Goal: Information Seeking & Learning: Learn about a topic

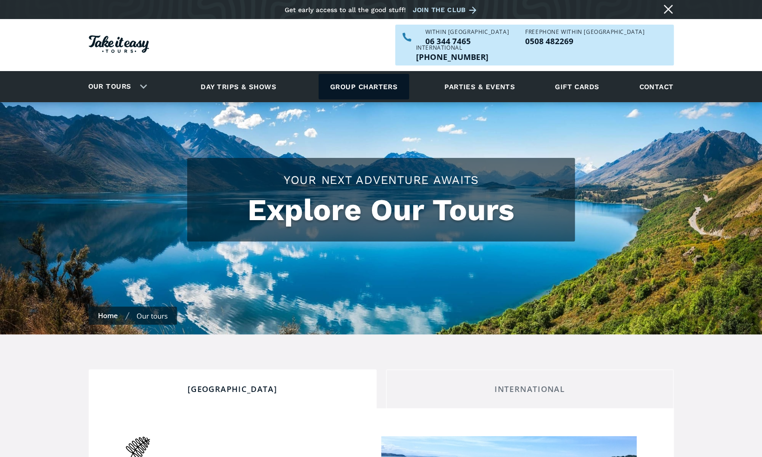
click at [401, 74] on link "Group charters" at bounding box center [364, 87] width 91 height 26
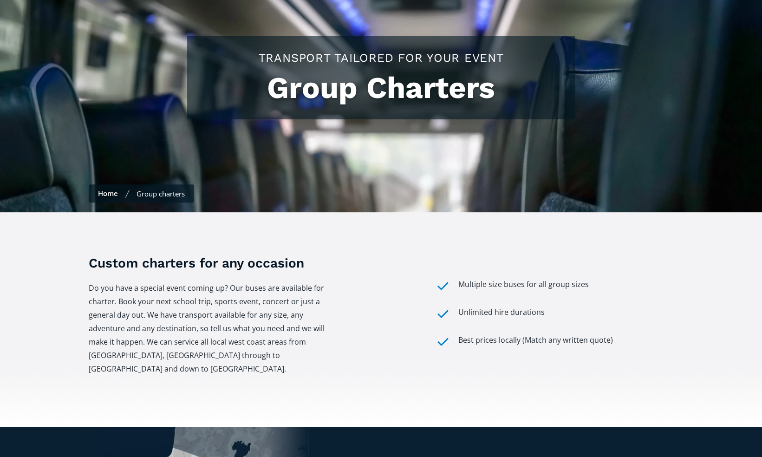
scroll to position [164, 0]
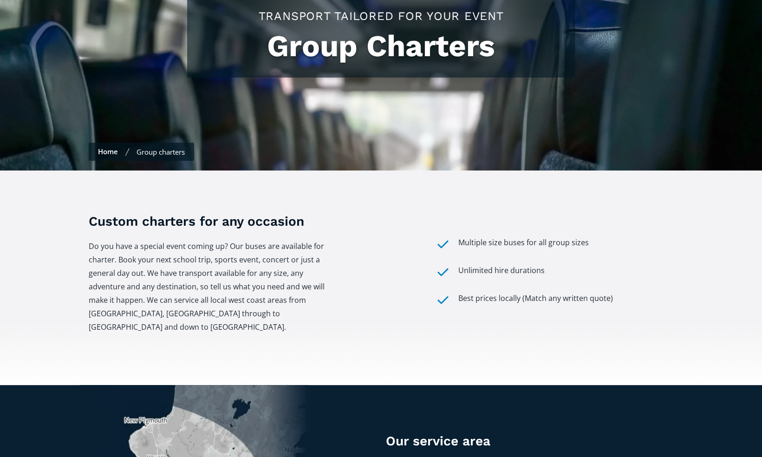
click at [501, 236] on div "Multiple size buses for all group sizes" at bounding box center [523, 244] width 130 height 16
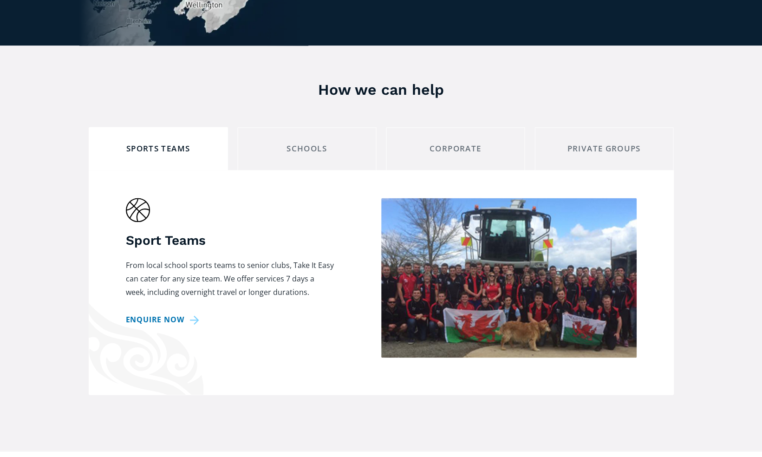
scroll to position [734, 0]
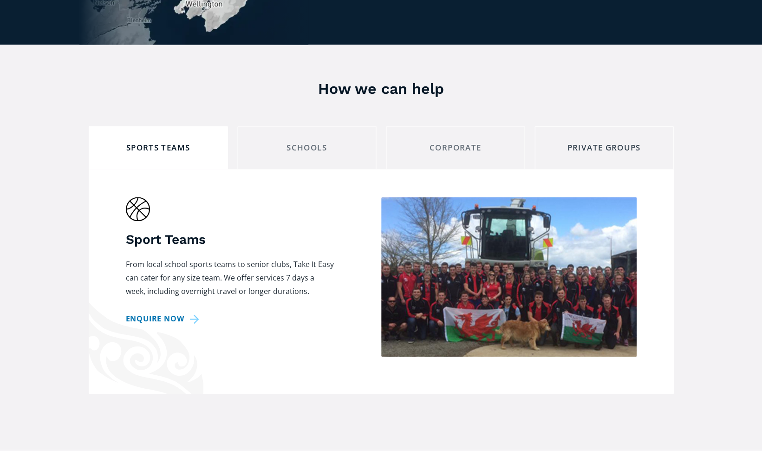
click at [581, 141] on div "private groups" at bounding box center [604, 148] width 124 height 14
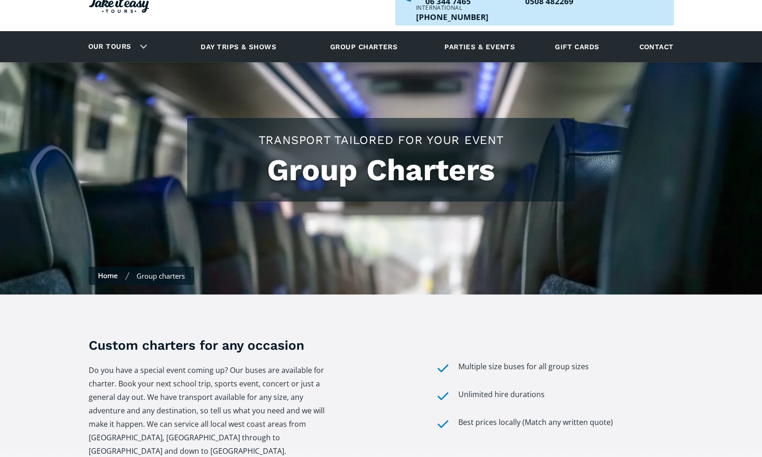
scroll to position [0, 0]
